Goal: Transaction & Acquisition: Register for event/course

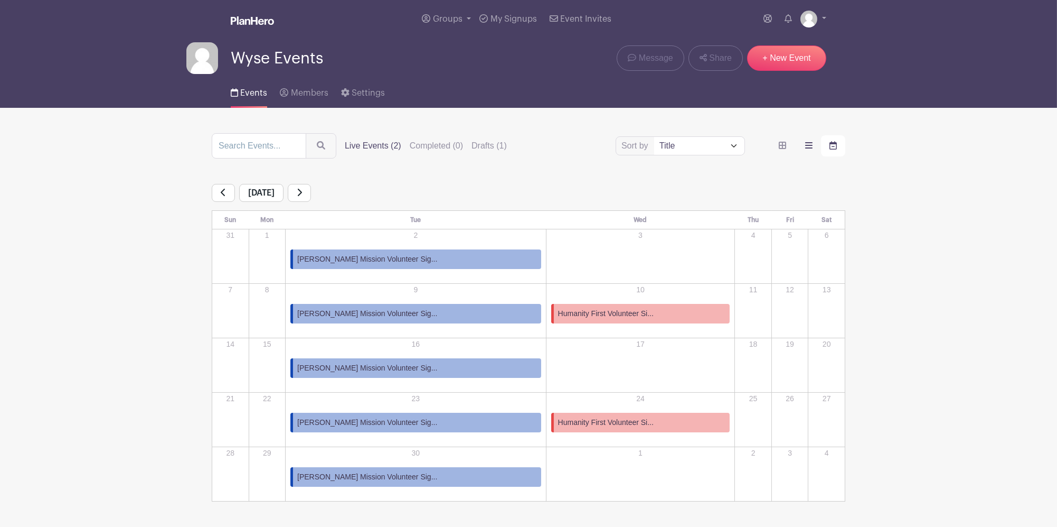
click at [804, 147] on label "order and view" at bounding box center [809, 145] width 24 height 21
click at [0, 0] on input "order and view" at bounding box center [0, 0] width 0 height 0
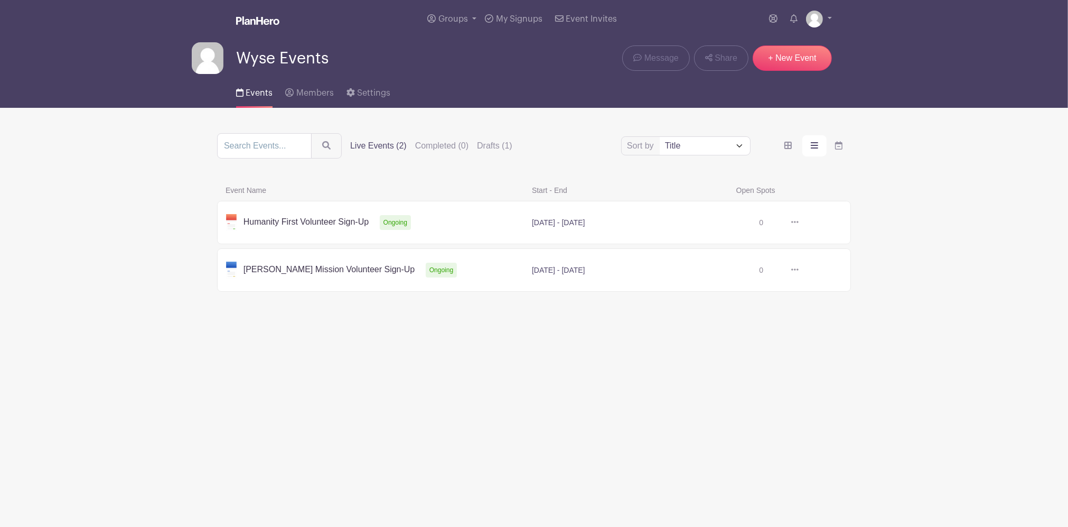
click at [799, 270] on link at bounding box center [799, 270] width 0 height 0
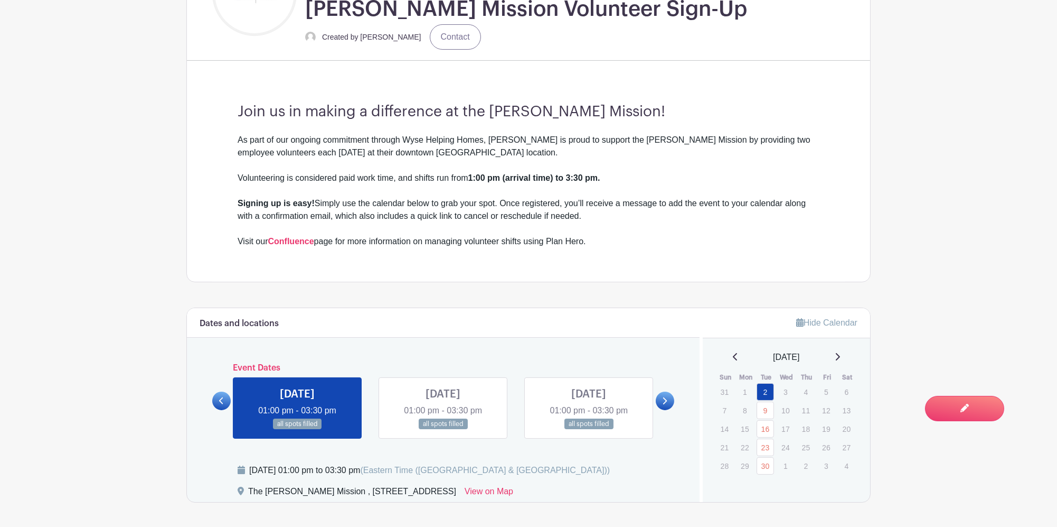
scroll to position [563, 0]
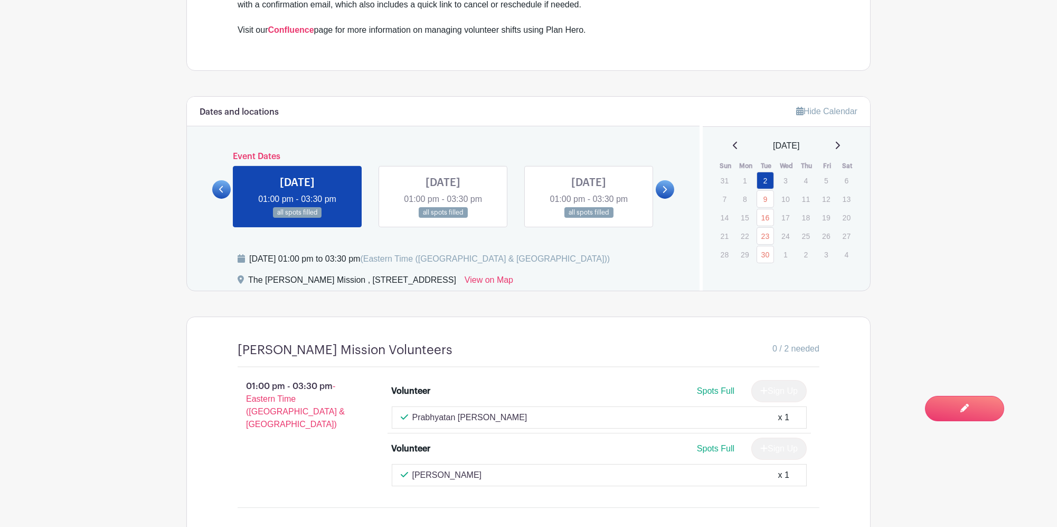
click at [669, 183] on link at bounding box center [665, 189] width 18 height 18
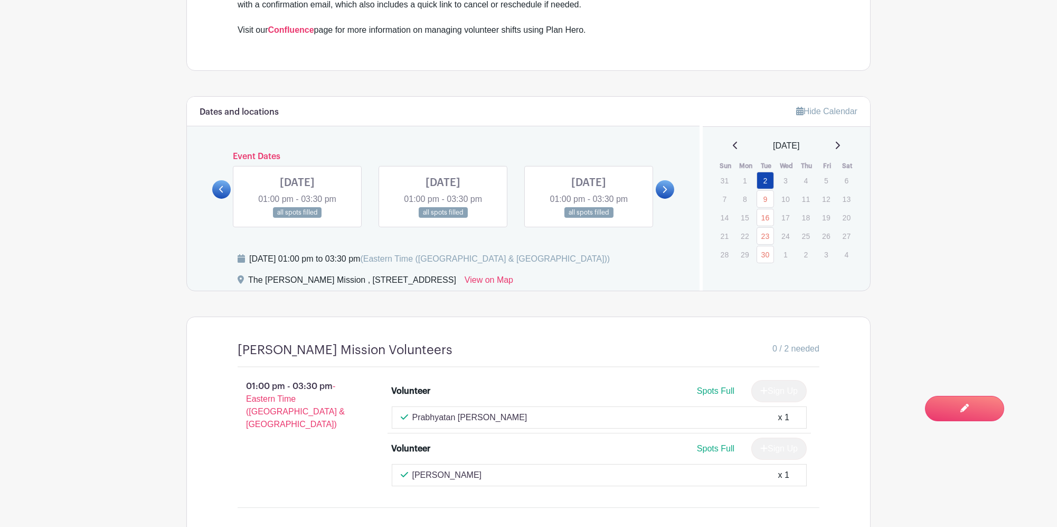
click at [665, 185] on link at bounding box center [665, 189] width 18 height 18
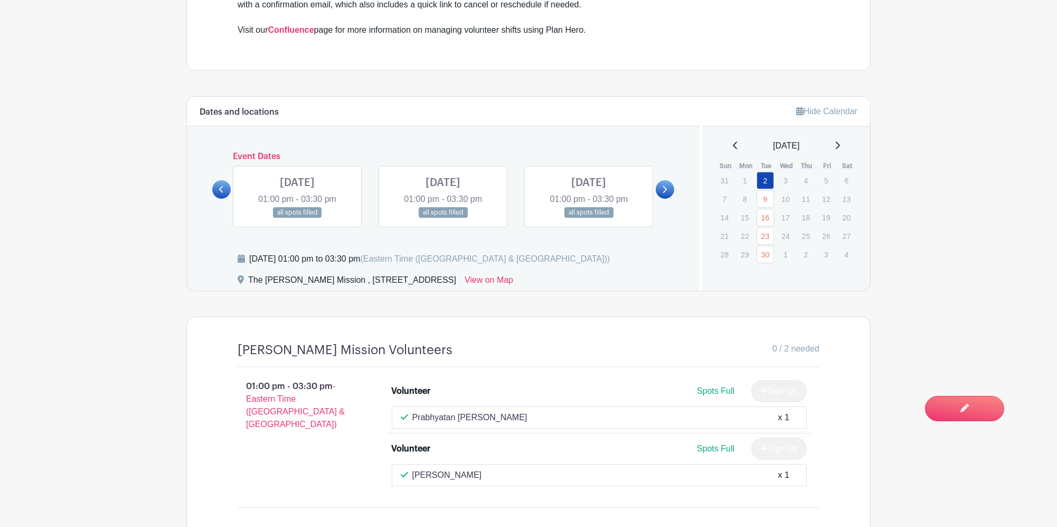
click at [665, 185] on link at bounding box center [665, 189] width 18 height 18
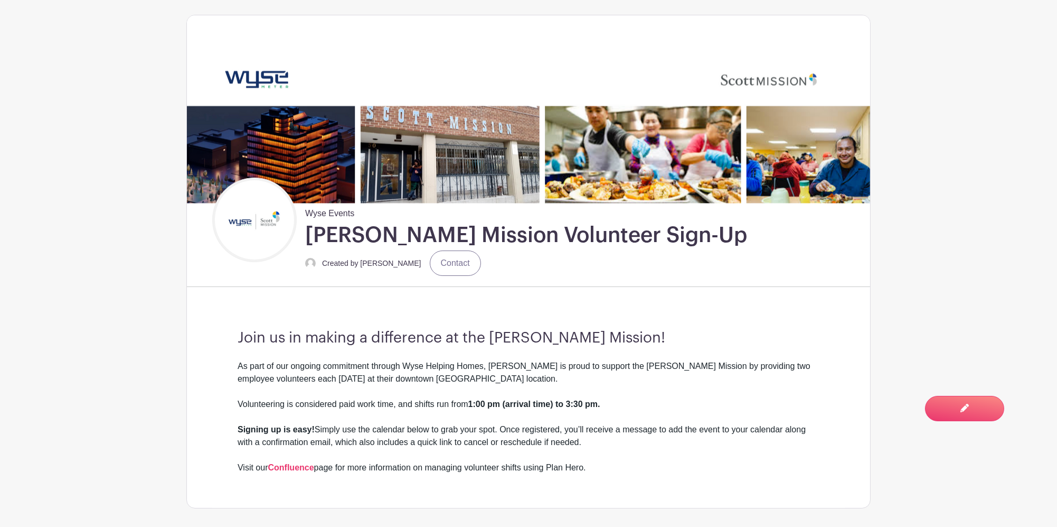
scroll to position [0, 0]
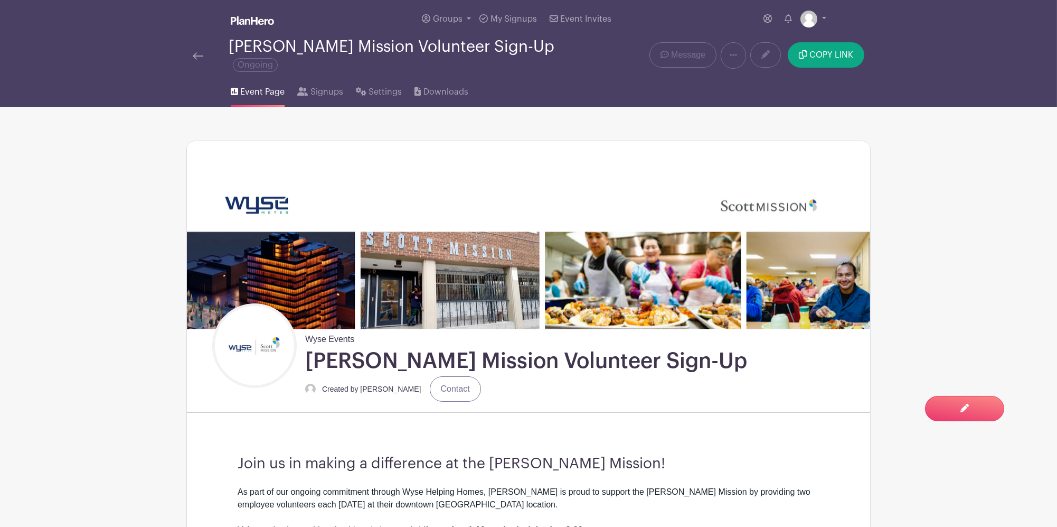
click at [201, 49] on link at bounding box center [198, 55] width 11 height 13
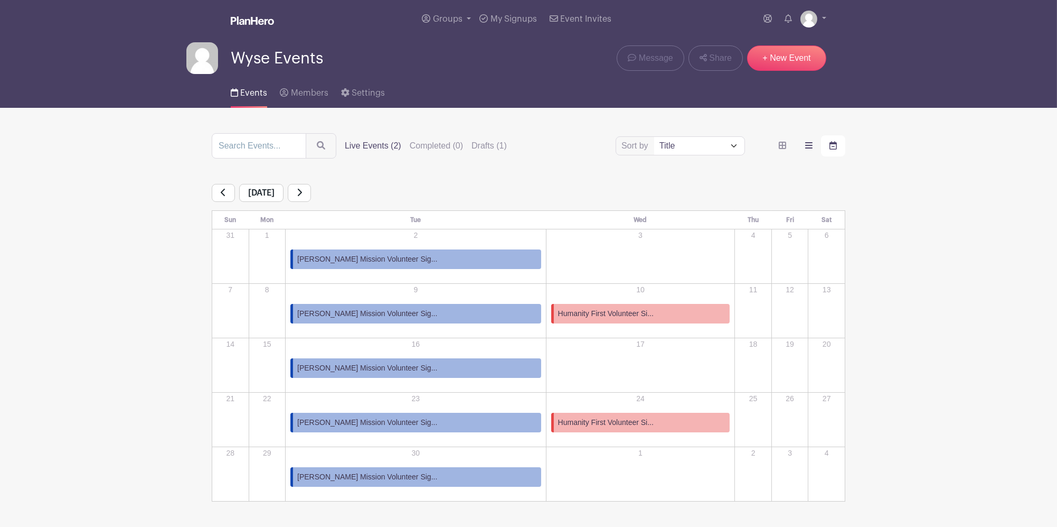
click at [805, 148] on icon "order and view" at bounding box center [808, 145] width 7 height 6
click at [0, 0] on input "order and view" at bounding box center [0, 0] width 0 height 0
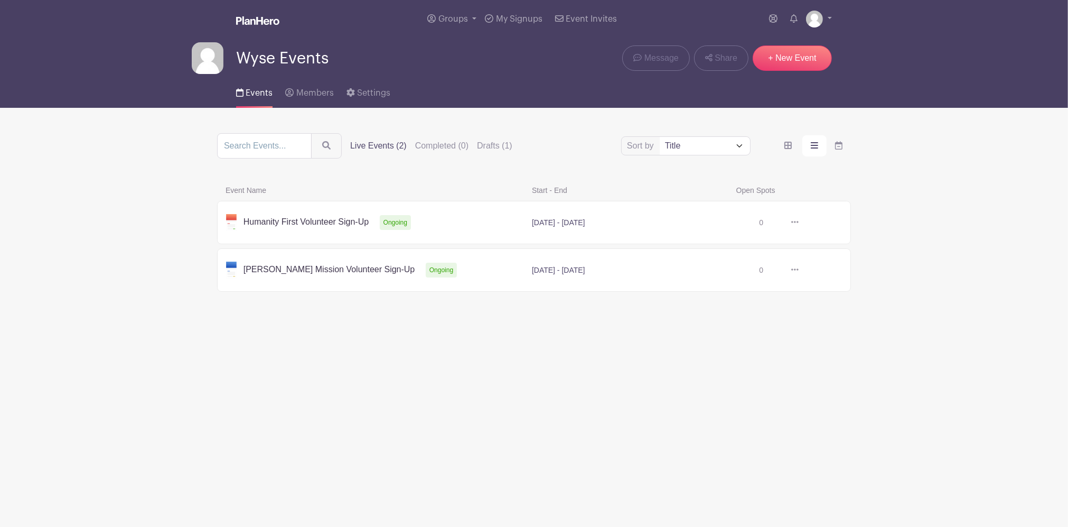
click at [799, 222] on link at bounding box center [799, 222] width 0 height 0
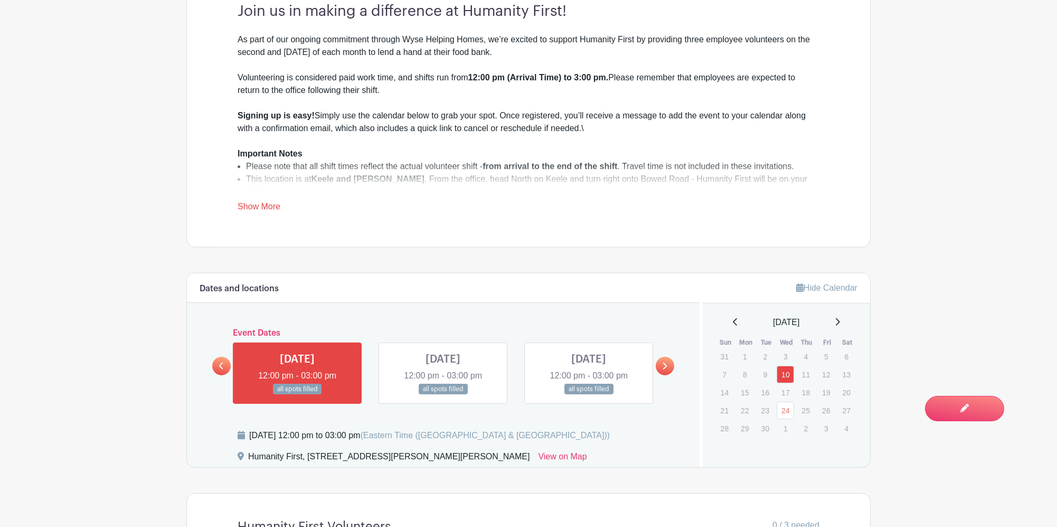
scroll to position [634, 0]
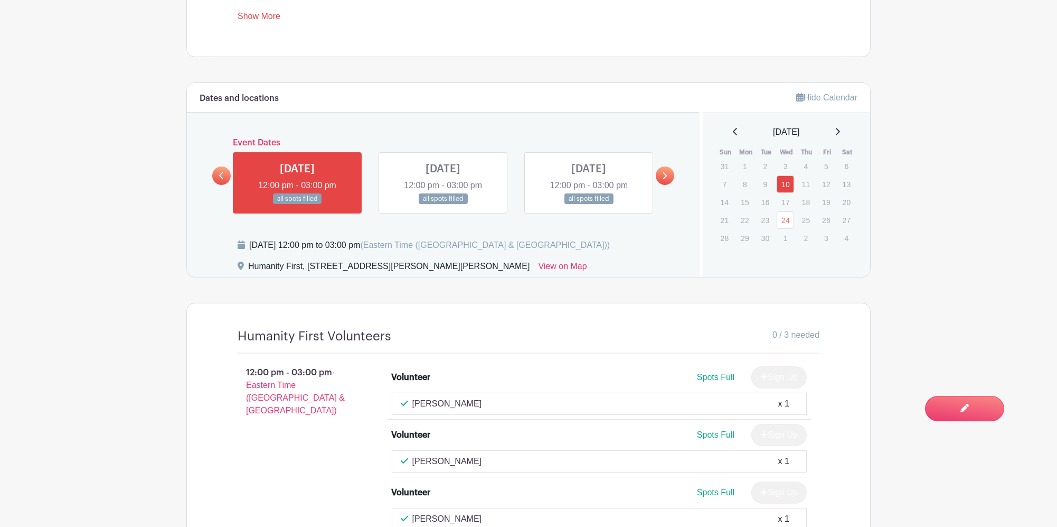
click at [673, 174] on link at bounding box center [665, 175] width 18 height 18
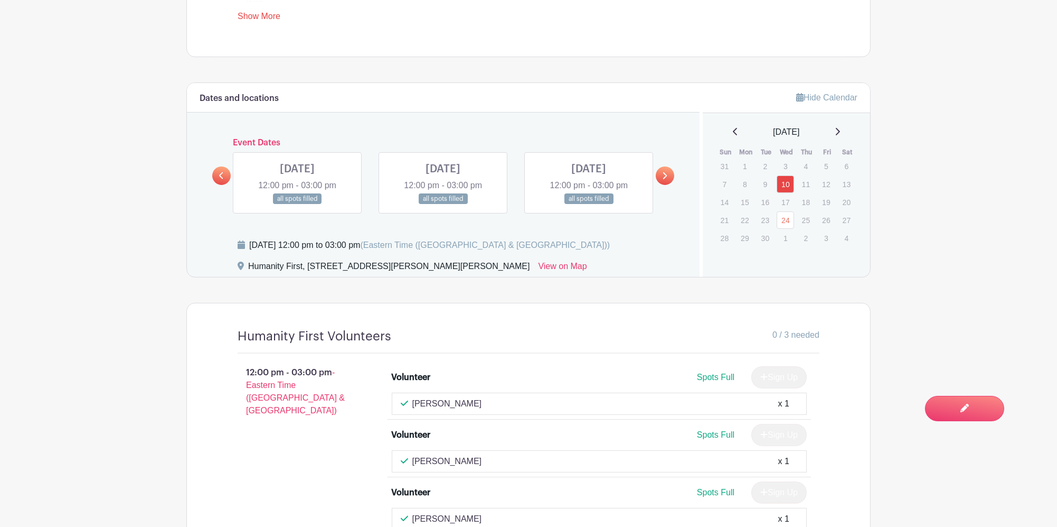
click at [674, 175] on div "Dates and locations Event Dates [DATE] 12:00 pm - 03:00 pm all spots filled [DA…" at bounding box center [443, 180] width 513 height 194
click at [667, 177] on icon at bounding box center [664, 176] width 5 height 8
click at [667, 178] on icon at bounding box center [664, 176] width 5 height 8
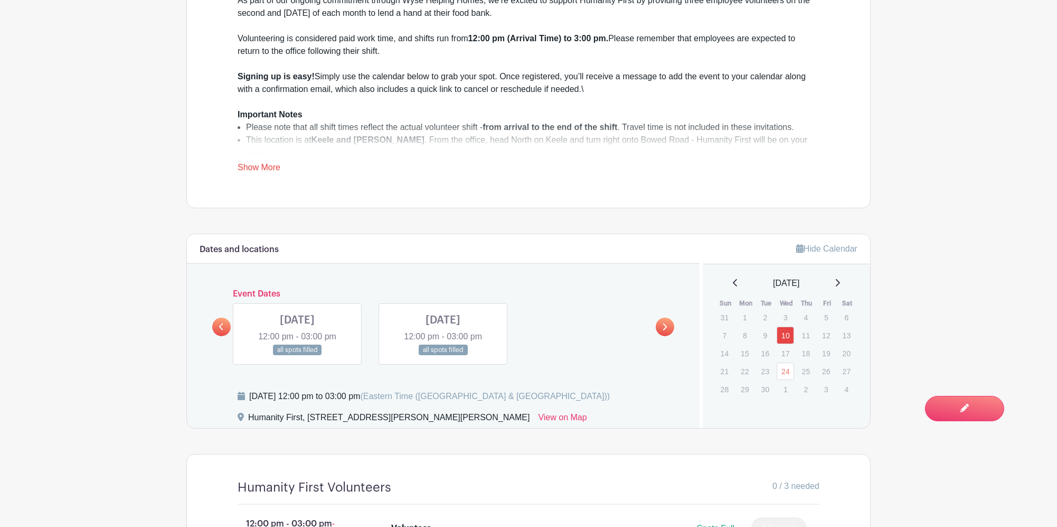
scroll to position [407, 0]
